Goal: Task Accomplishment & Management: Use online tool/utility

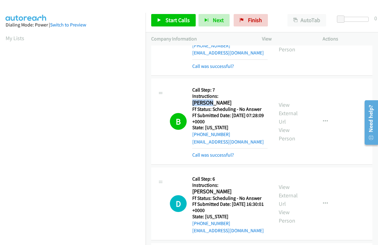
scroll to position [106, 0]
click at [172, 23] on span "Start Calls" at bounding box center [178, 20] width 24 height 7
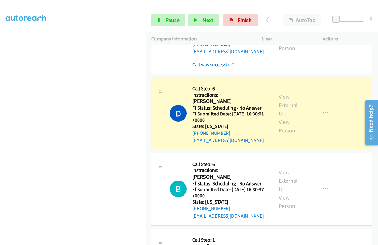
scroll to position [2101, 0]
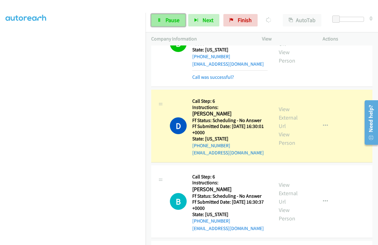
click at [170, 23] on span "Pause" at bounding box center [173, 20] width 14 height 7
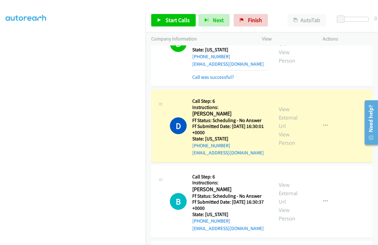
scroll to position [106, 0]
click at [279, 106] on link "View External Url" at bounding box center [288, 118] width 19 height 24
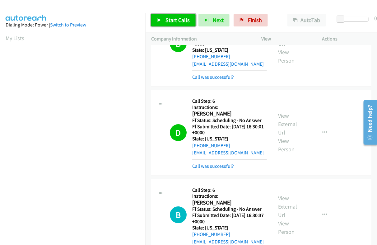
click at [176, 19] on span "Start Calls" at bounding box center [178, 20] width 24 height 7
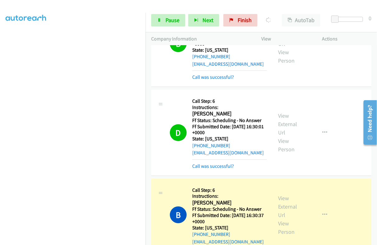
scroll to position [106, 0]
click at [163, 19] on link "Pause" at bounding box center [168, 20] width 34 height 12
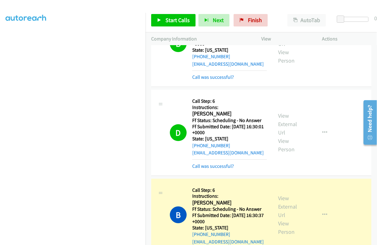
click at [198, 199] on h2 "[PERSON_NAME]" at bounding box center [229, 202] width 75 height 7
copy h2 "[PERSON_NAME]"
click at [283, 195] on link "View External Url" at bounding box center [287, 207] width 19 height 24
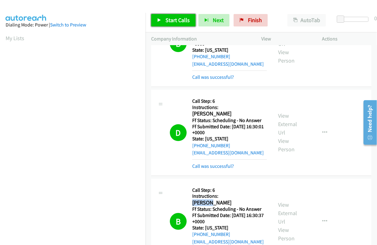
click at [168, 23] on span "Start Calls" at bounding box center [178, 20] width 24 height 7
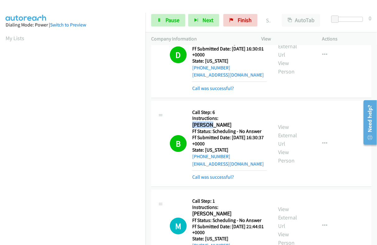
scroll to position [2218, 0]
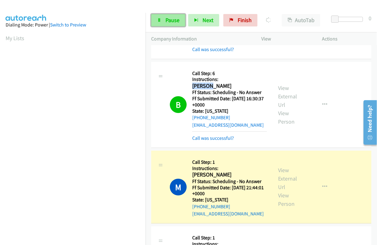
click at [170, 23] on span "Pause" at bounding box center [173, 20] width 14 height 7
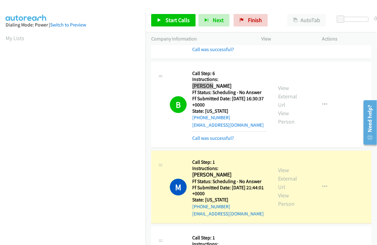
scroll to position [106, 0]
click at [279, 167] on link "View External Url" at bounding box center [287, 179] width 19 height 24
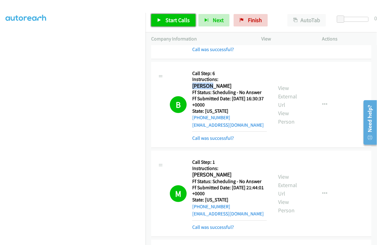
click at [176, 24] on link "Start Calls" at bounding box center [173, 20] width 45 height 12
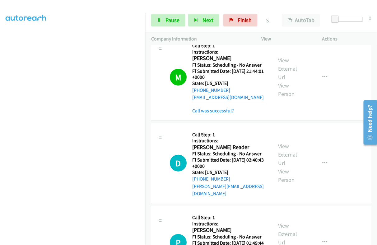
scroll to position [2335, 0]
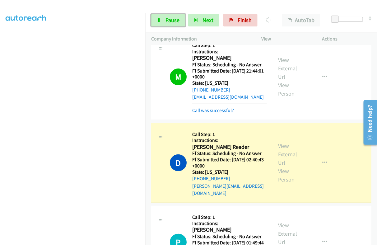
drag, startPoint x: 178, startPoint y: 21, endPoint x: 188, endPoint y: 26, distance: 11.3
click at [178, 21] on span "Pause" at bounding box center [173, 20] width 14 height 7
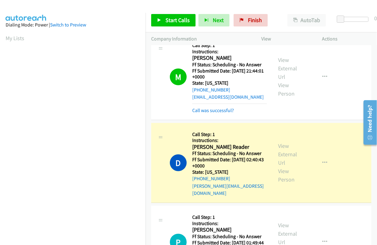
scroll to position [106, 0]
click at [278, 142] on link "View External Url" at bounding box center [287, 154] width 19 height 24
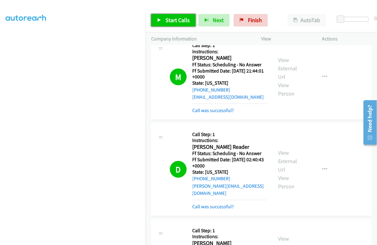
click at [164, 19] on link "Start Calls" at bounding box center [173, 20] width 45 height 12
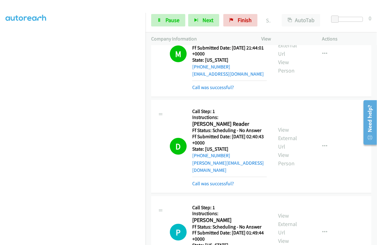
scroll to position [2374, 0]
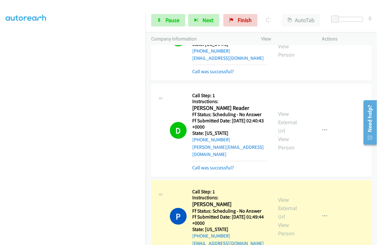
click at [282, 196] on div "View External Url View Person" at bounding box center [291, 217] width 27 height 42
click at [284, 196] on link "View External Url" at bounding box center [287, 208] width 19 height 24
click at [166, 23] on span "Pause" at bounding box center [173, 20] width 14 height 7
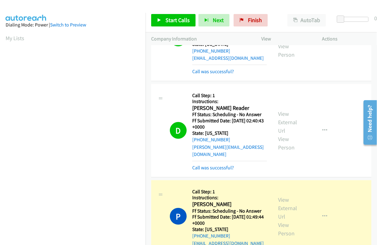
scroll to position [106, 0]
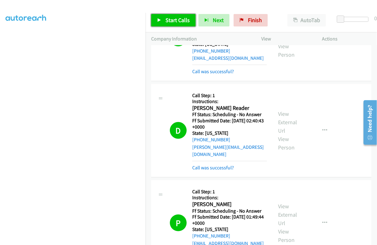
click at [166, 19] on span "Start Calls" at bounding box center [178, 20] width 24 height 7
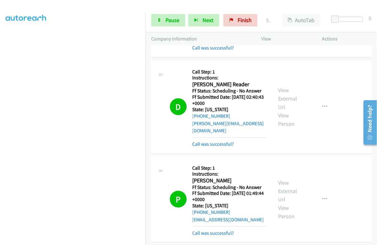
scroll to position [2491, 0]
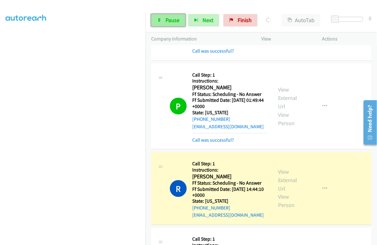
click at [164, 22] on link "Pause" at bounding box center [168, 20] width 34 height 12
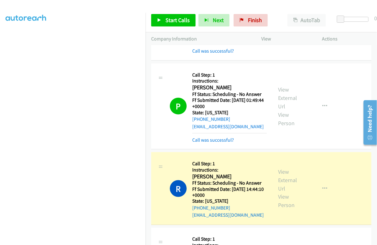
scroll to position [106, 0]
click at [283, 168] on link "View External Url" at bounding box center [287, 180] width 19 height 24
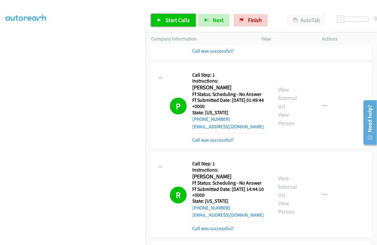
click at [165, 20] on link "Start Calls" at bounding box center [173, 20] width 45 height 12
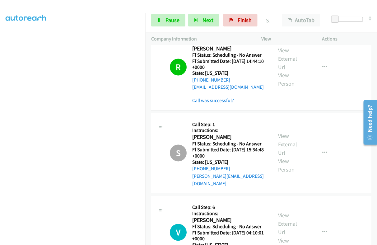
scroll to position [2647, 0]
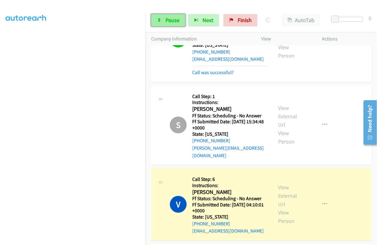
click at [173, 18] on span "Pause" at bounding box center [173, 20] width 14 height 7
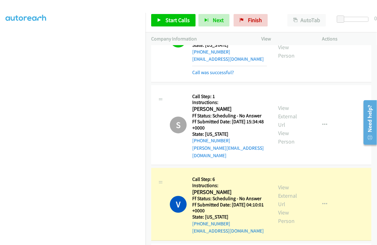
scroll to position [0, 0]
click at [288, 183] on div "View External Url View Person" at bounding box center [291, 204] width 27 height 42
click at [281, 184] on link "View External Url" at bounding box center [287, 196] width 19 height 24
